Goal: Information Seeking & Learning: Learn about a topic

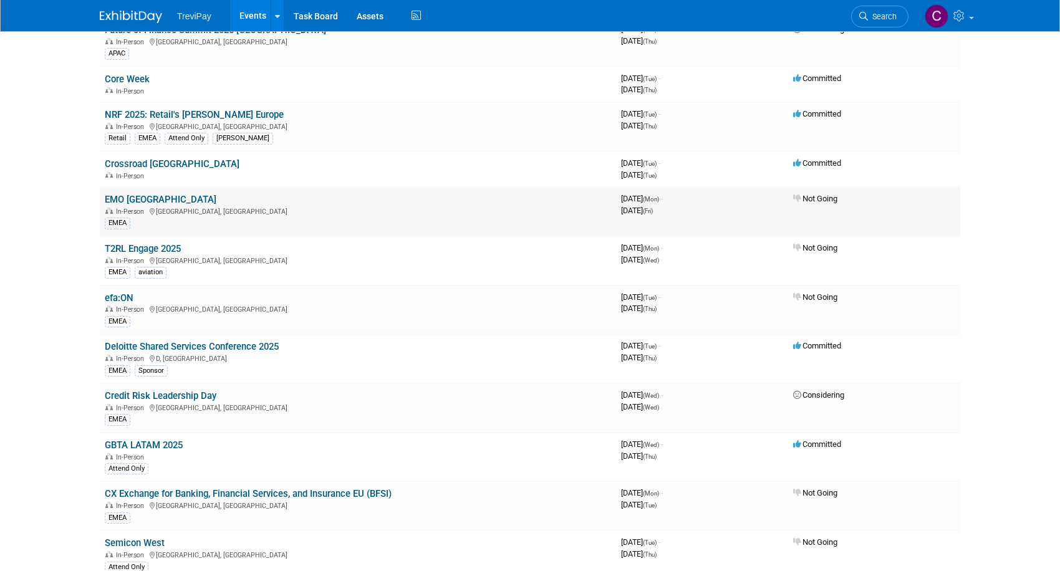
scroll to position [686, 0]
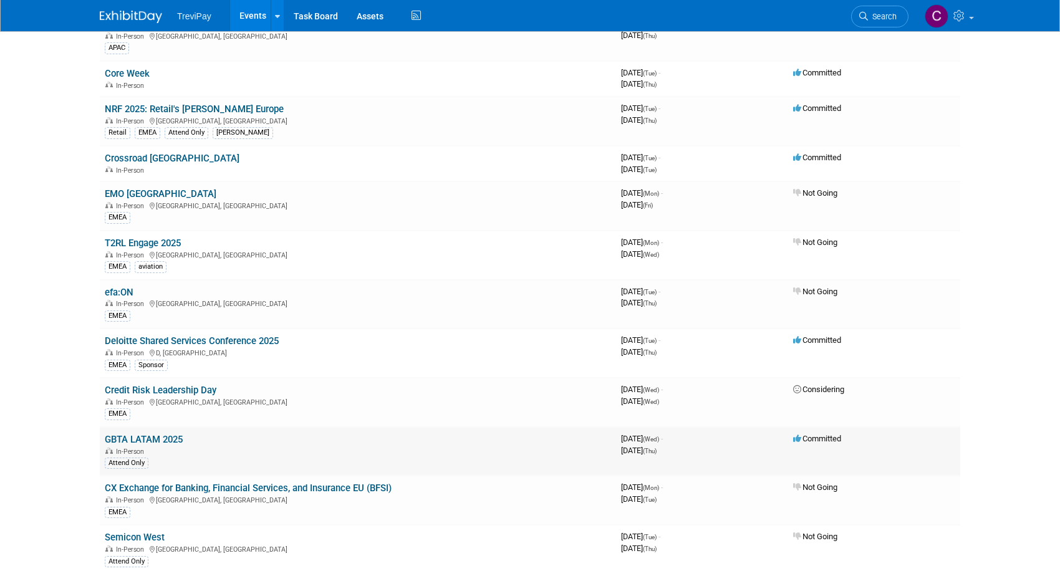
click at [158, 435] on link "GBTA LATAM 2025" at bounding box center [144, 439] width 78 height 11
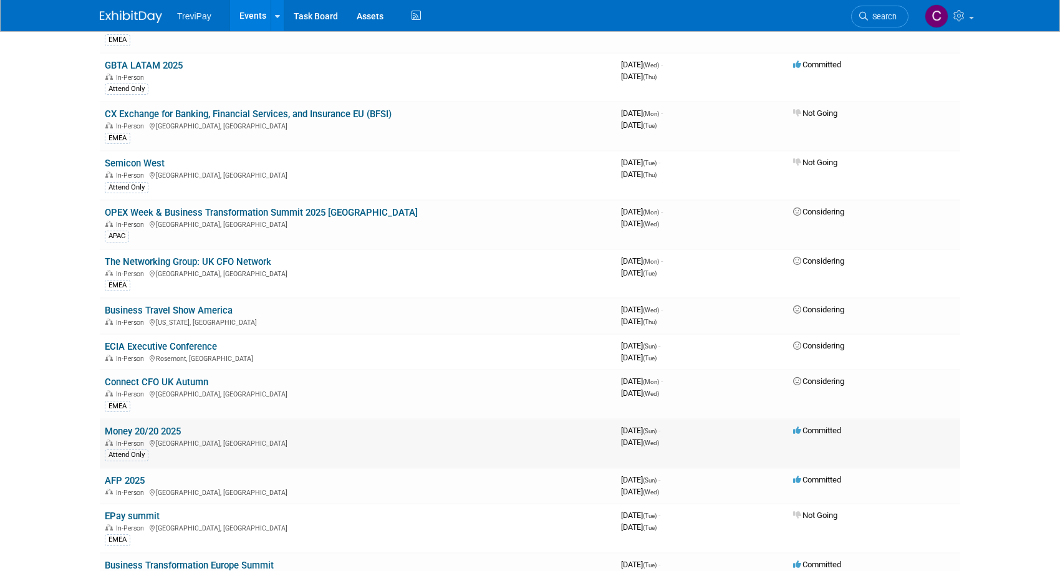
scroll to position [1123, 0]
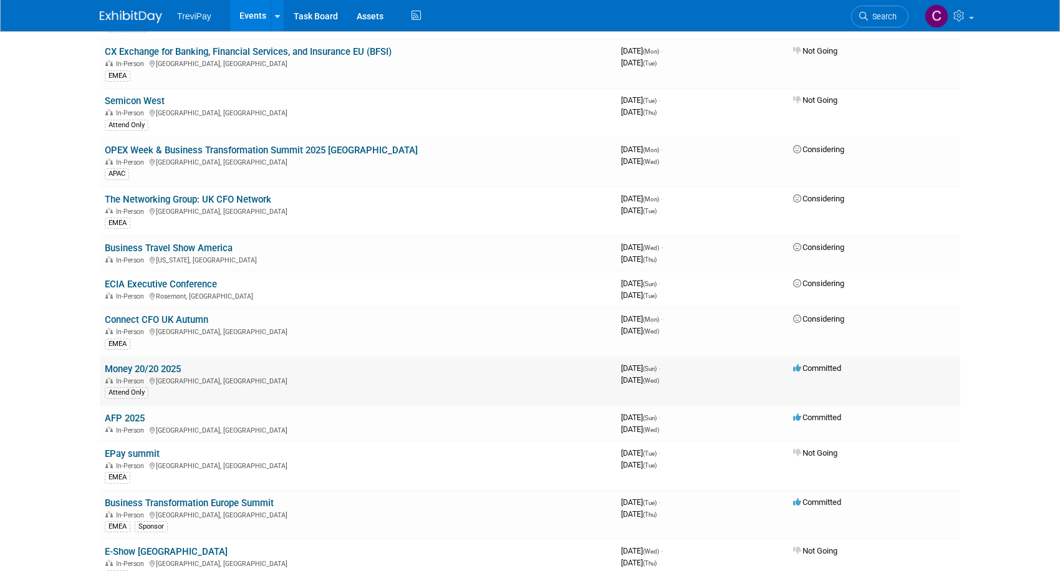
click at [173, 369] on link "Money 20/20 2025" at bounding box center [143, 369] width 76 height 11
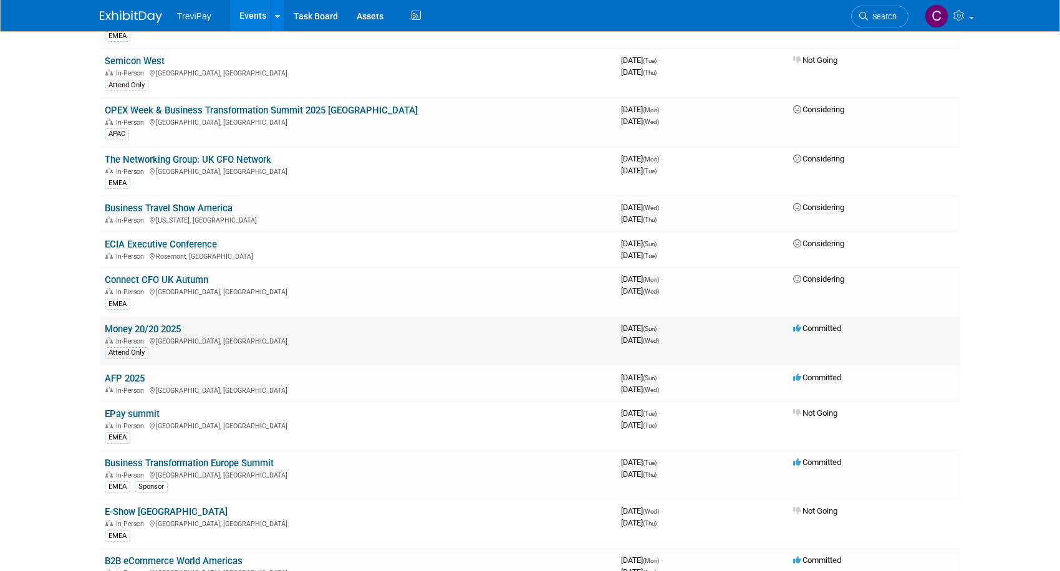
scroll to position [1185, 0]
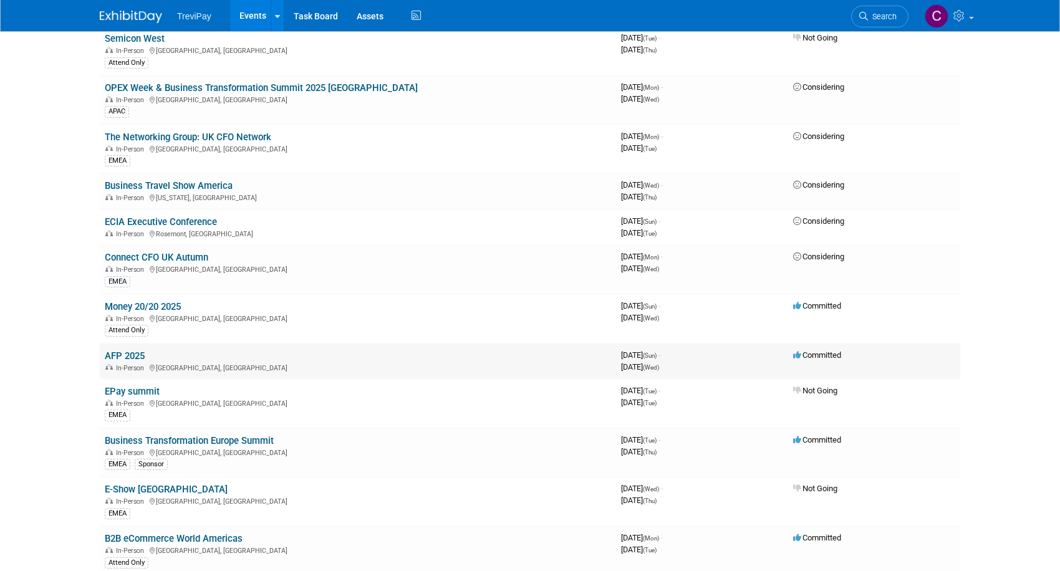
click at [128, 352] on link "AFP 2025" at bounding box center [125, 355] width 40 height 11
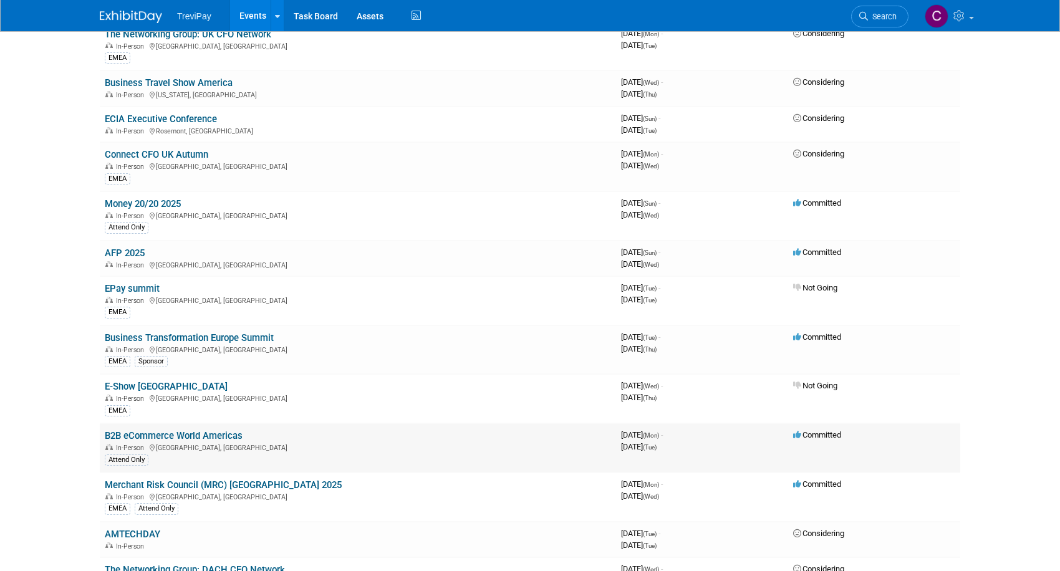
scroll to position [1310, 0]
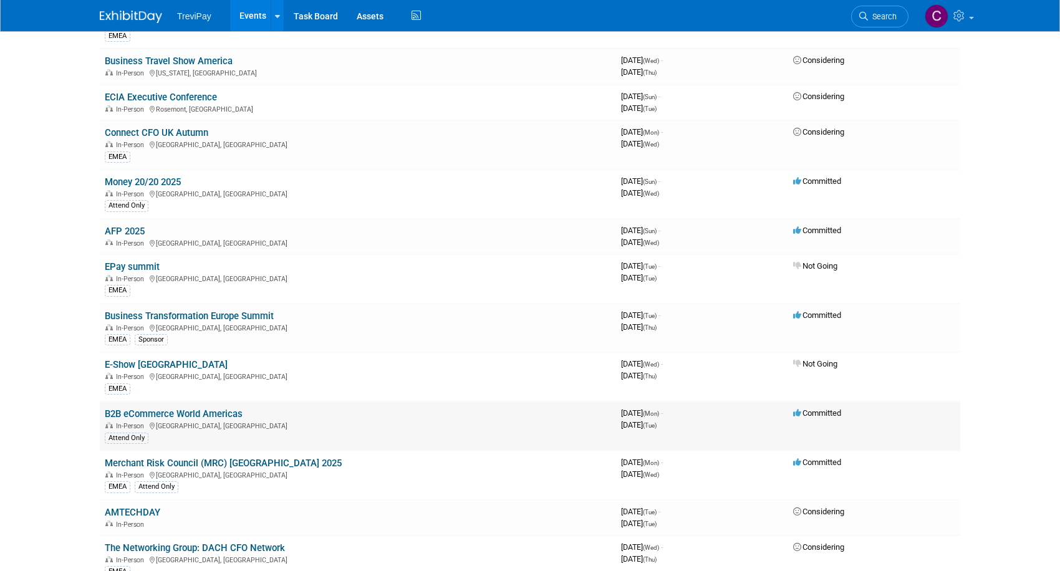
click at [220, 407] on td "B2B eCommerce World Americas In-Person Paradise Valley, AZ Attend Only" at bounding box center [358, 426] width 516 height 49
click at [221, 410] on link "B2B eCommerce World Americas" at bounding box center [174, 413] width 138 height 11
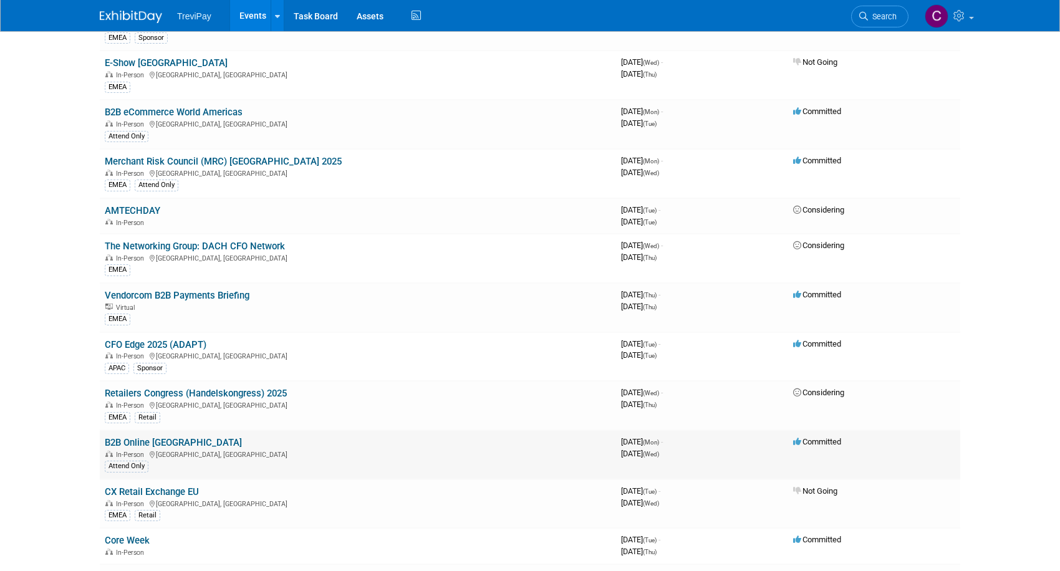
scroll to position [1621, 0]
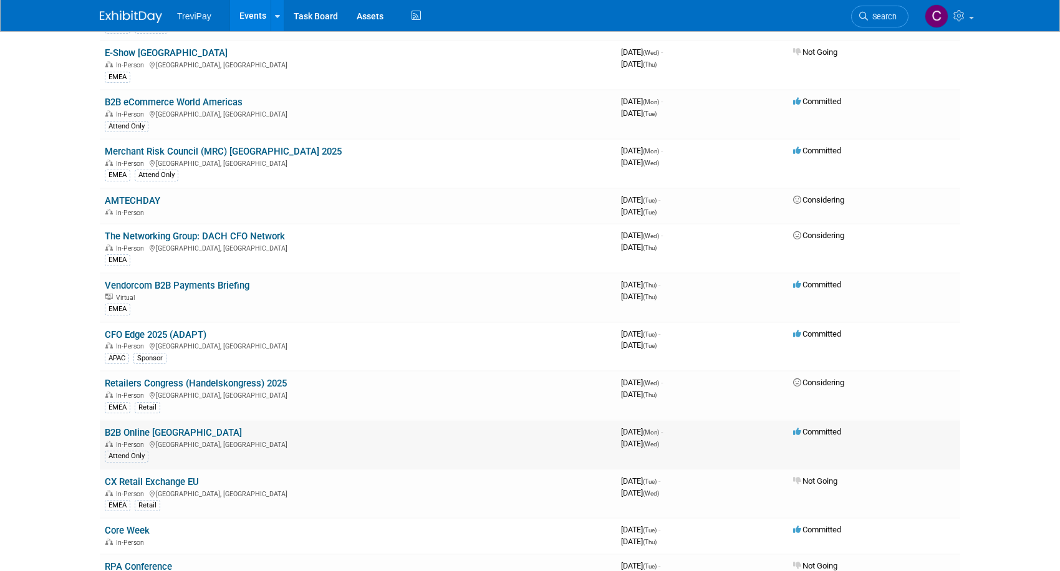
click at [153, 430] on link "B2B Online [GEOGRAPHIC_DATA]" at bounding box center [173, 432] width 137 height 11
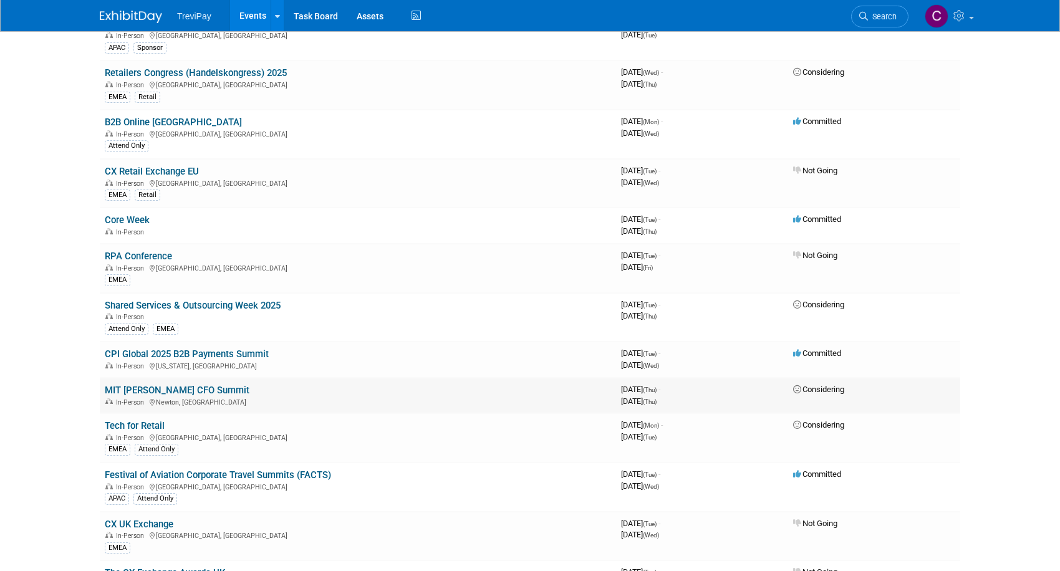
scroll to position [1933, 0]
click at [251, 354] on link "CPI Global 2025 B2B Payments Summit" at bounding box center [187, 352] width 164 height 11
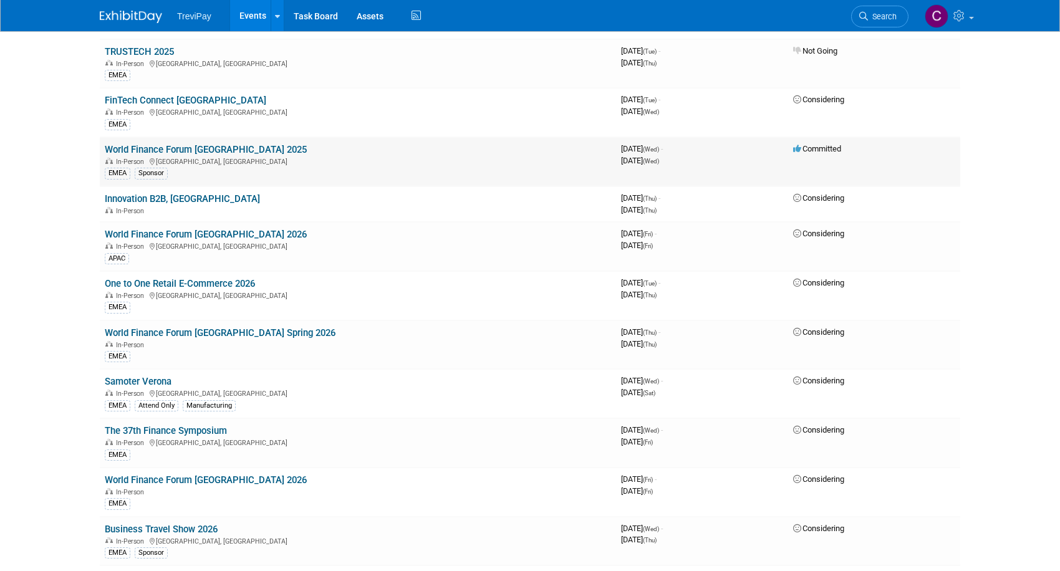
scroll to position [2495, 0]
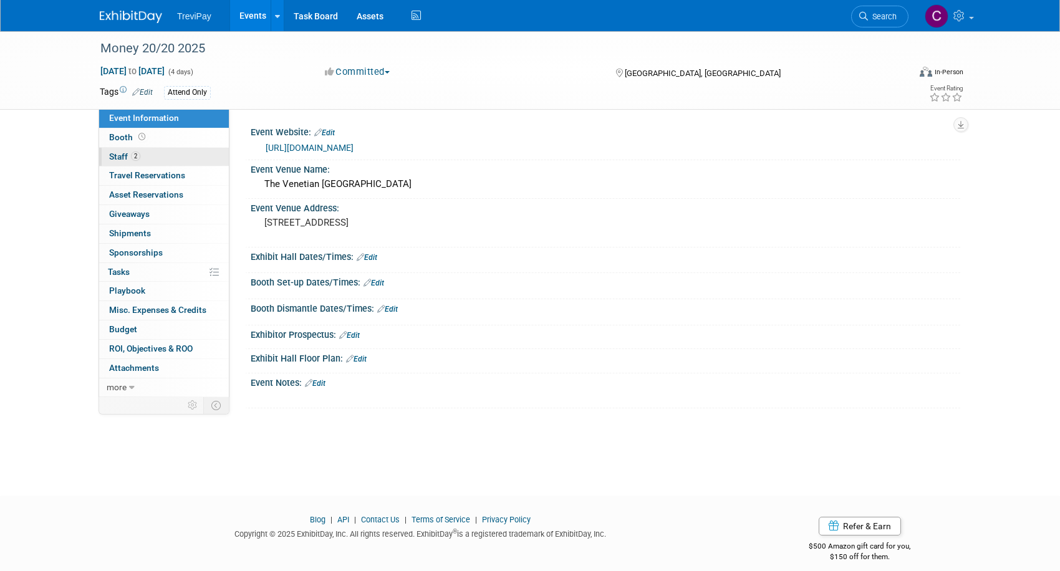
click at [187, 157] on link "2 Staff 2" at bounding box center [164, 157] width 130 height 19
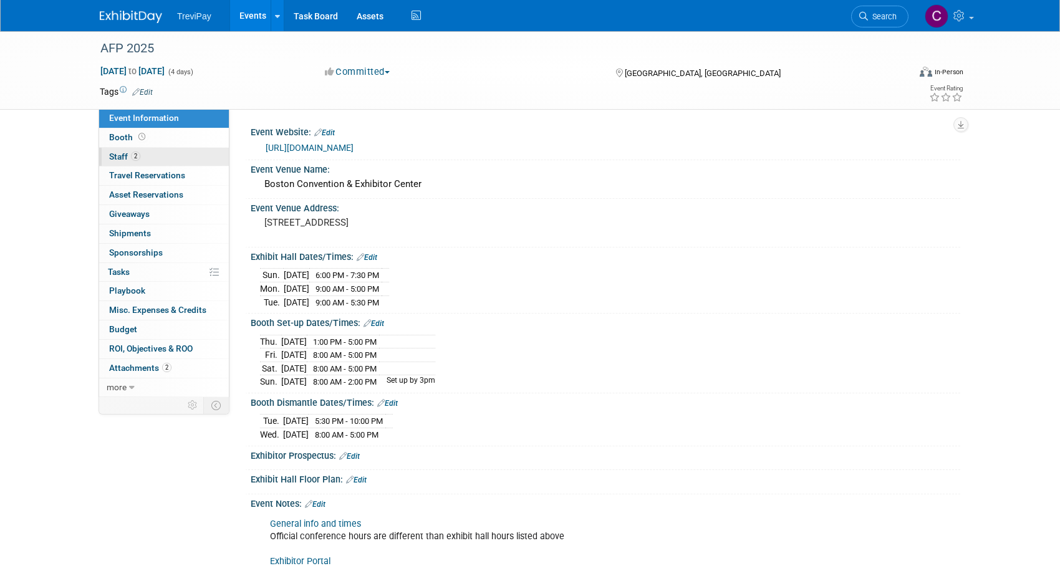
click at [180, 153] on link "2 Staff 2" at bounding box center [164, 157] width 130 height 19
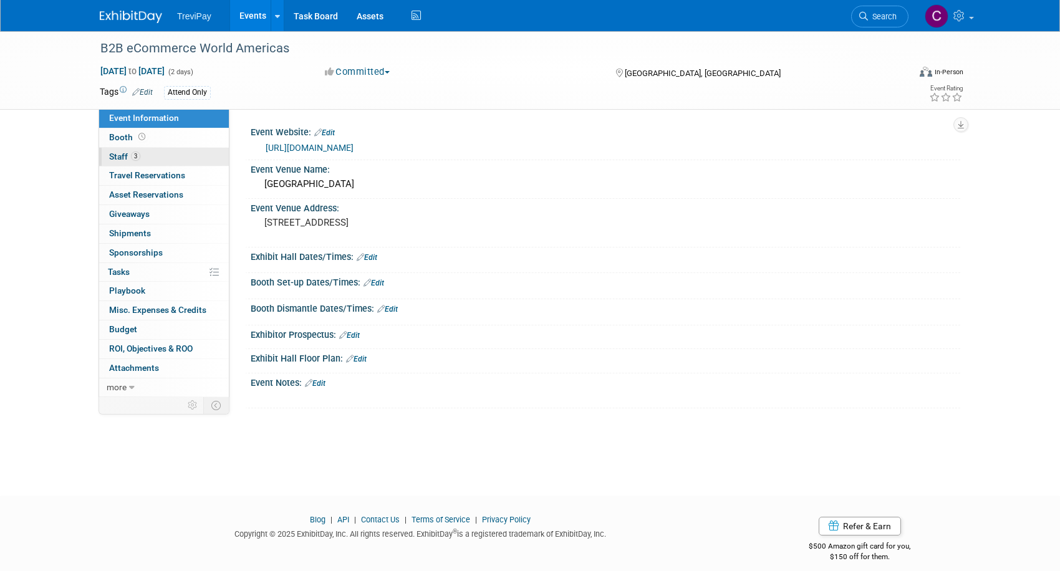
click at [156, 156] on link "3 Staff 3" at bounding box center [164, 157] width 130 height 19
click at [185, 154] on link "1 Staff 1" at bounding box center [164, 157] width 130 height 19
